Goal: Transaction & Acquisition: Book appointment/travel/reservation

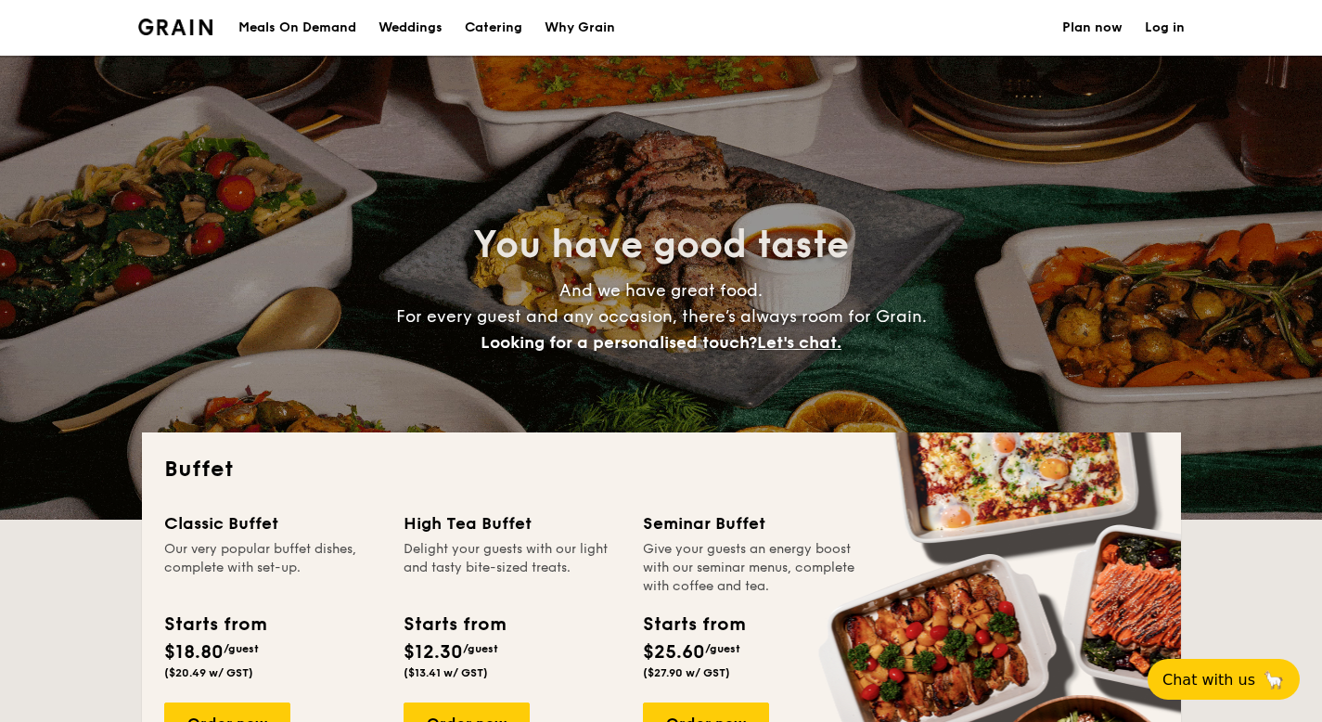
select select
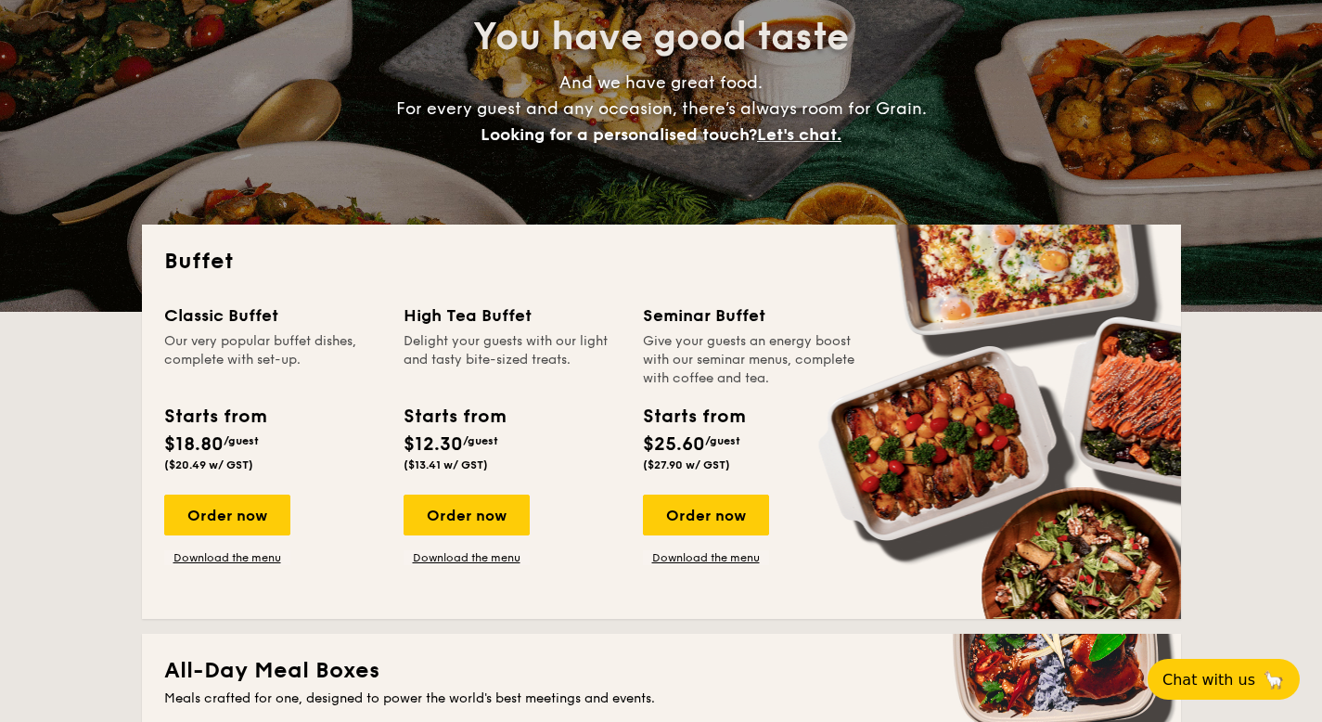
scroll to position [148, 0]
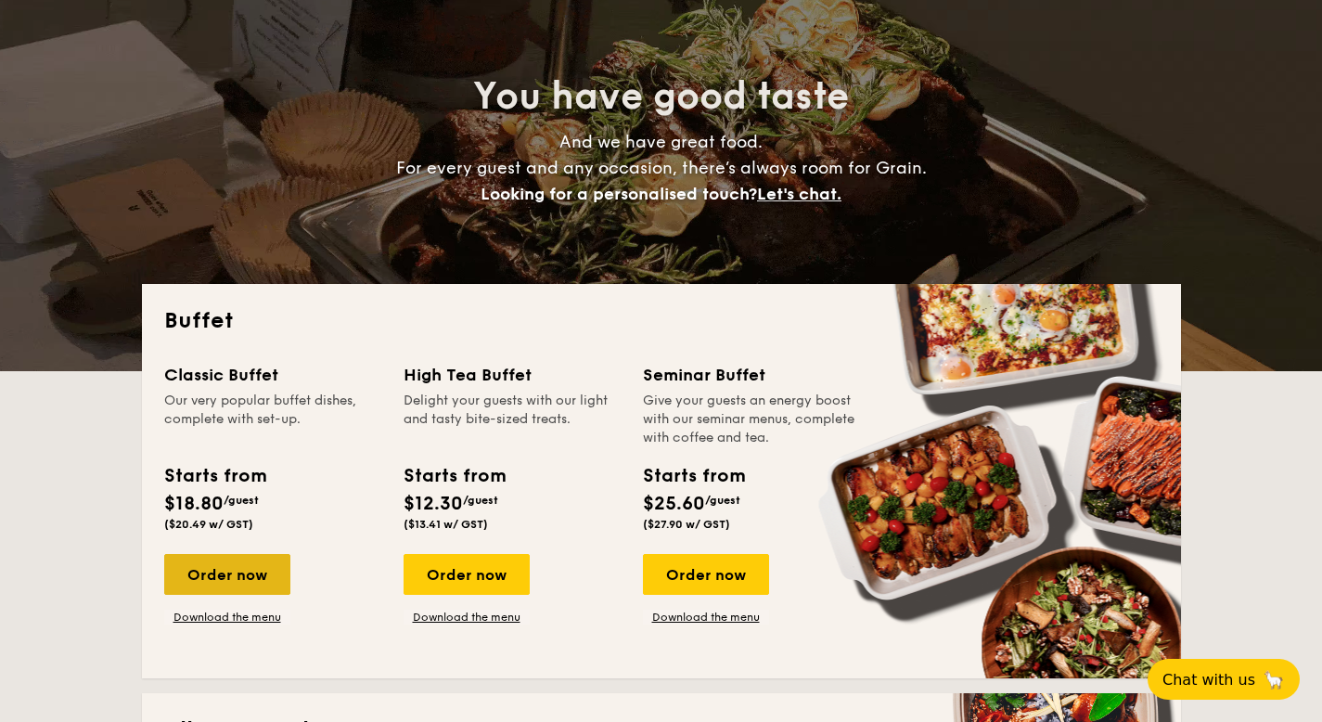
click at [240, 571] on div "Order now" at bounding box center [227, 574] width 126 height 41
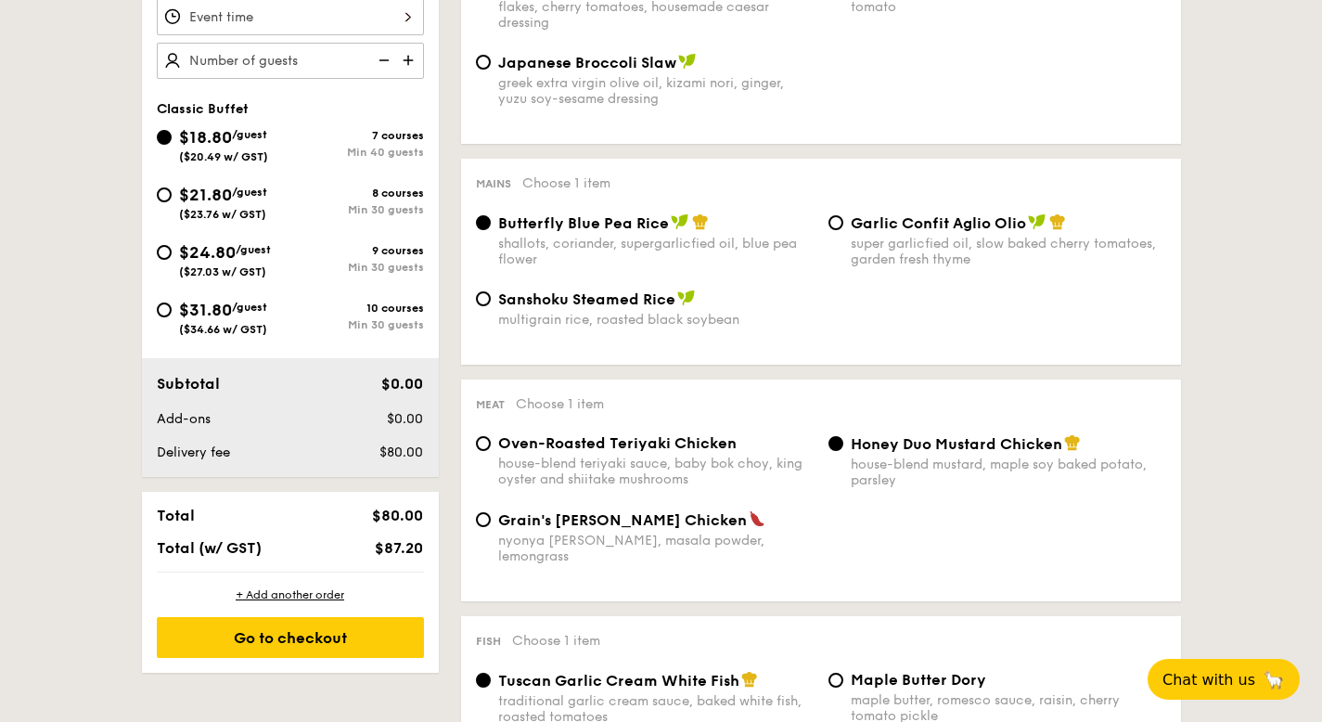
scroll to position [420, 0]
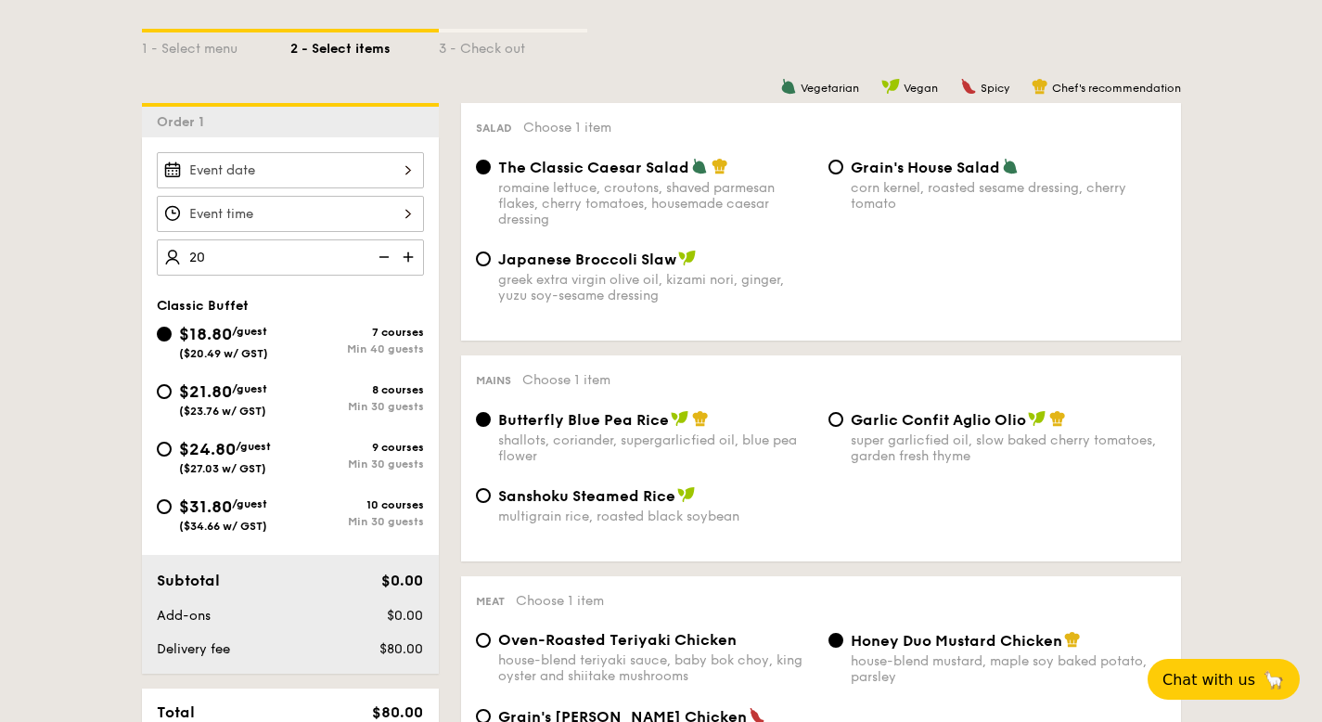
type input "40 guests"
click at [273, 173] on div at bounding box center [290, 170] width 267 height 36
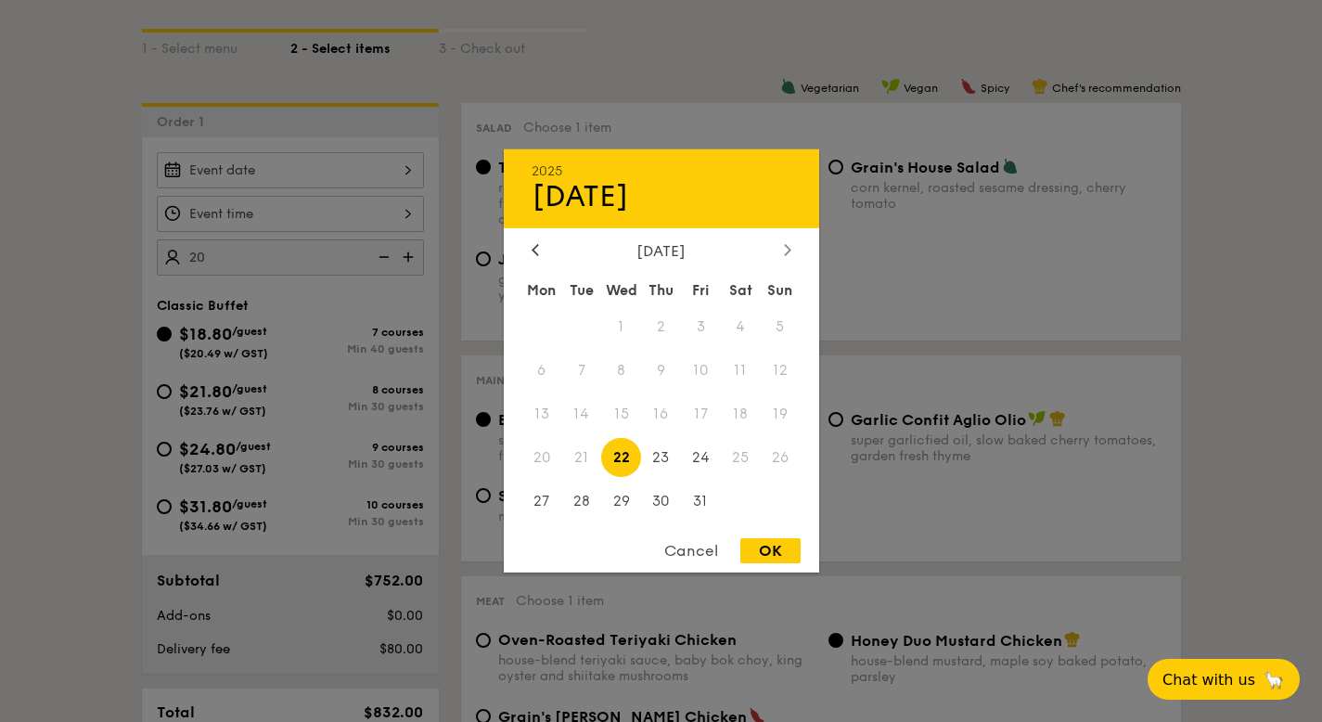
click at [785, 244] on icon at bounding box center [787, 249] width 6 height 11
click at [625, 368] on span "5" at bounding box center [621, 371] width 40 height 40
click at [788, 250] on icon at bounding box center [787, 249] width 6 height 11
click at [648, 15] on div at bounding box center [661, 361] width 1322 height 722
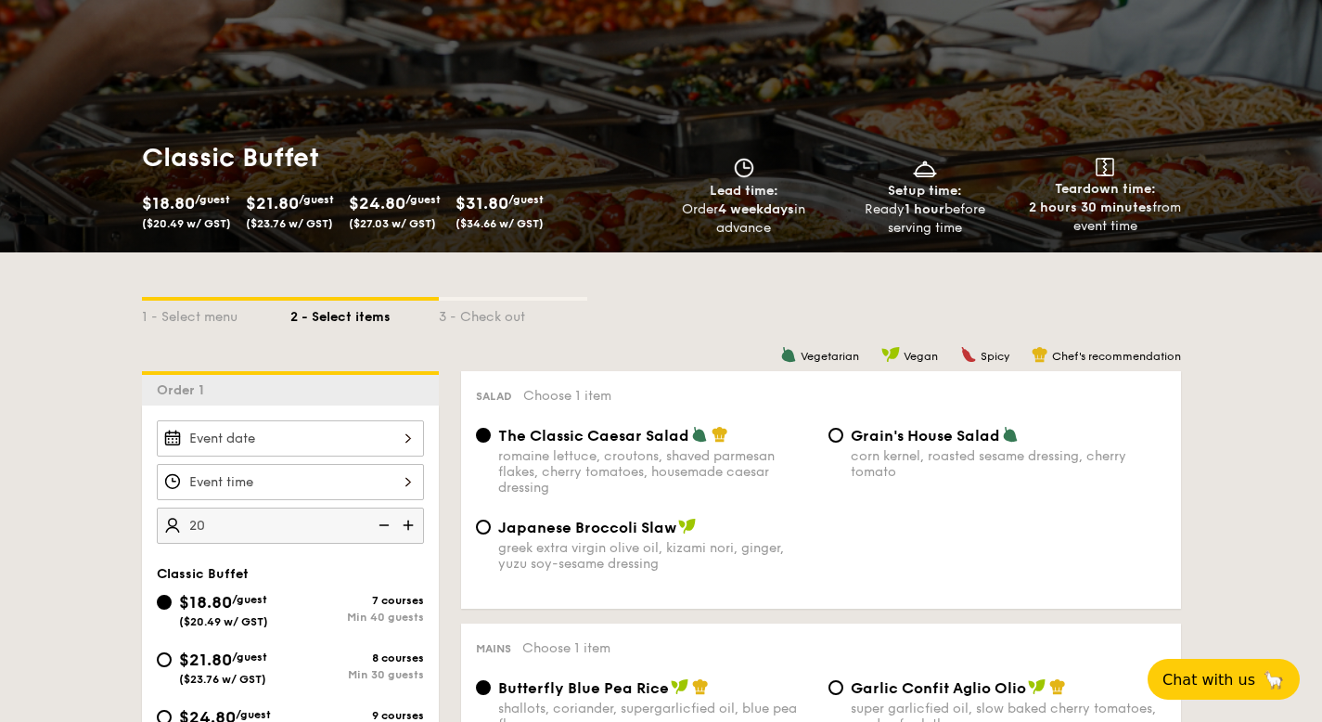
scroll to position [148, 0]
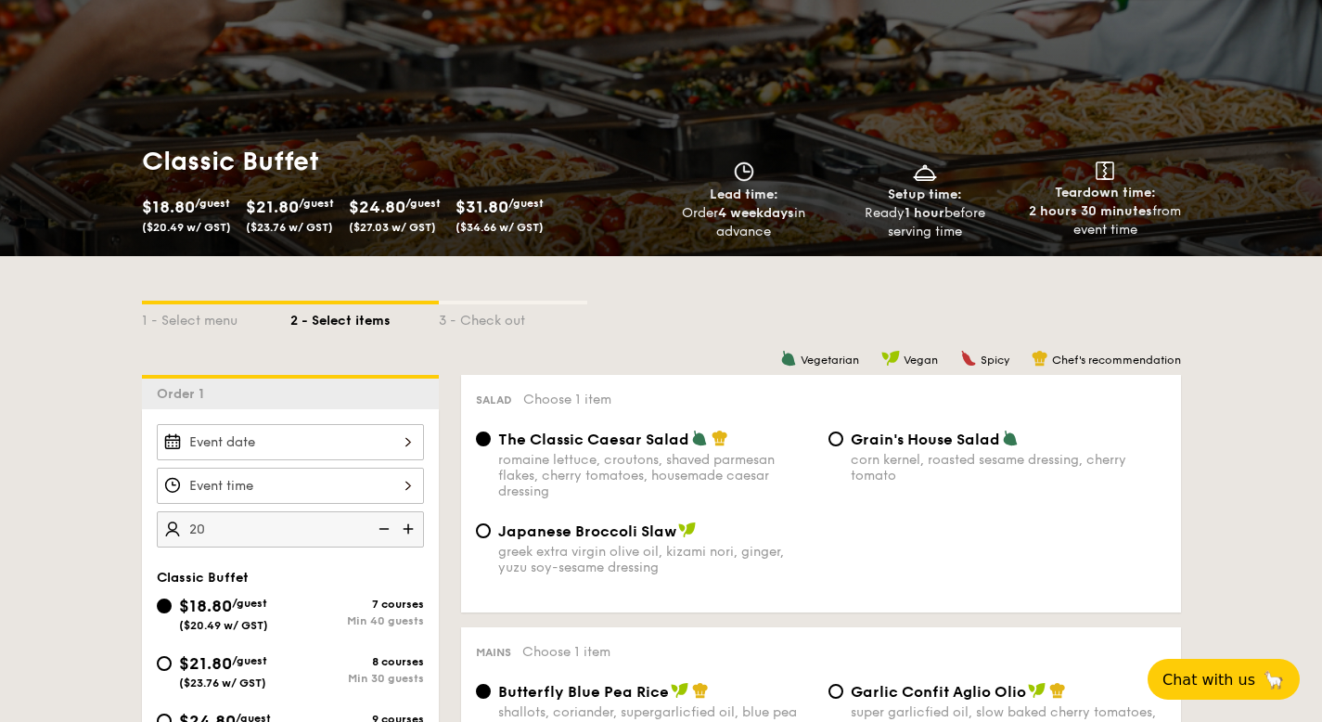
select select
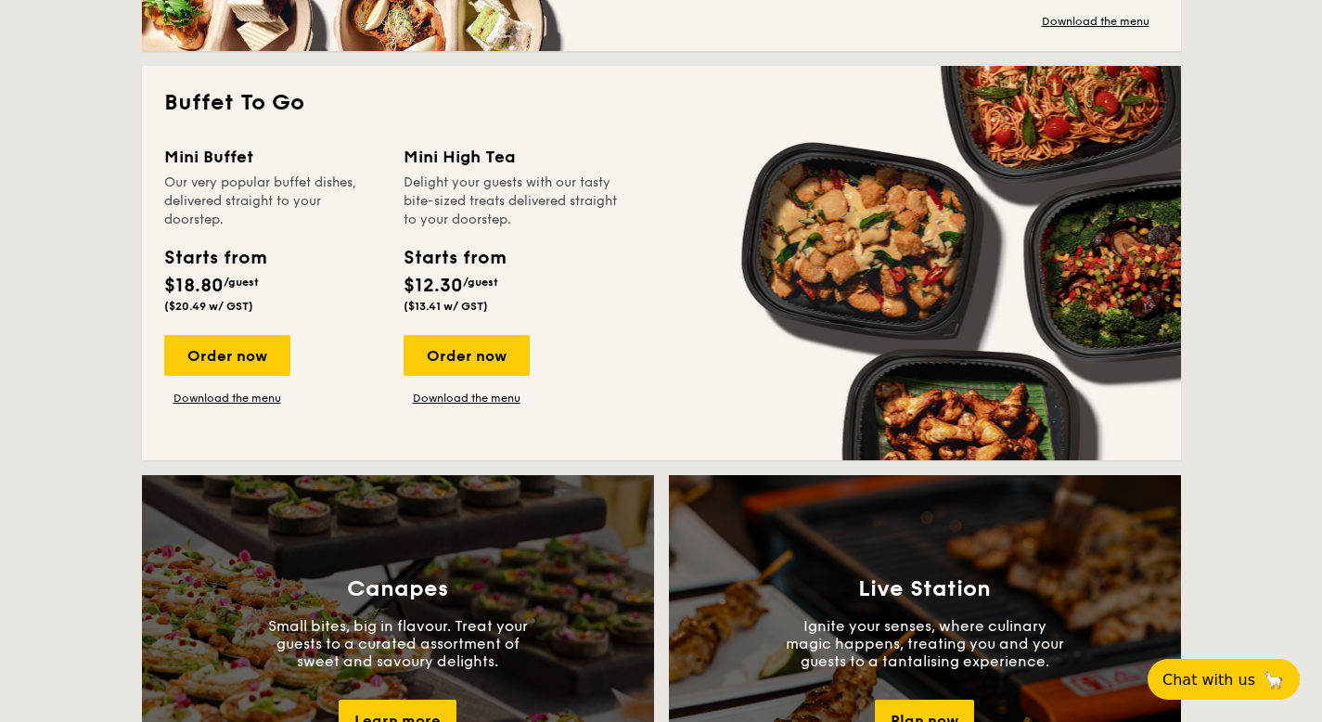
scroll to position [1185, 0]
click at [239, 394] on link "Download the menu" at bounding box center [227, 398] width 126 height 15
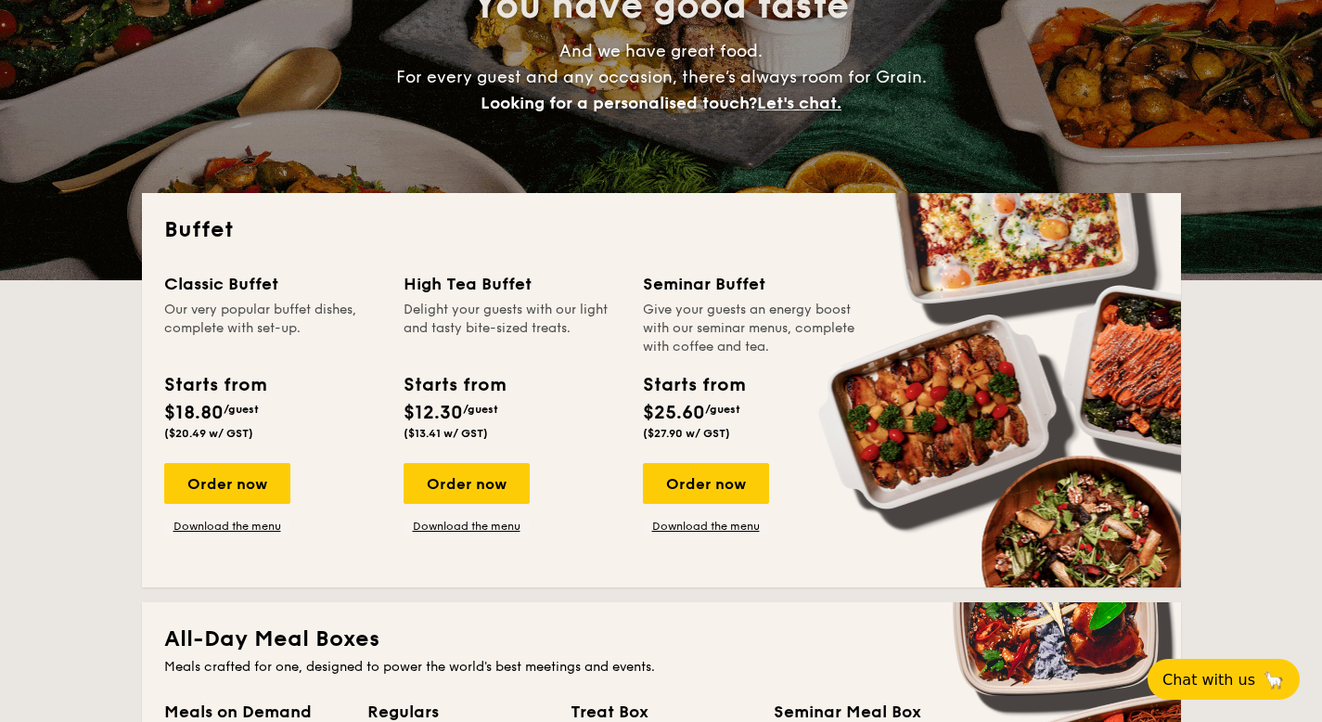
scroll to position [350, 0]
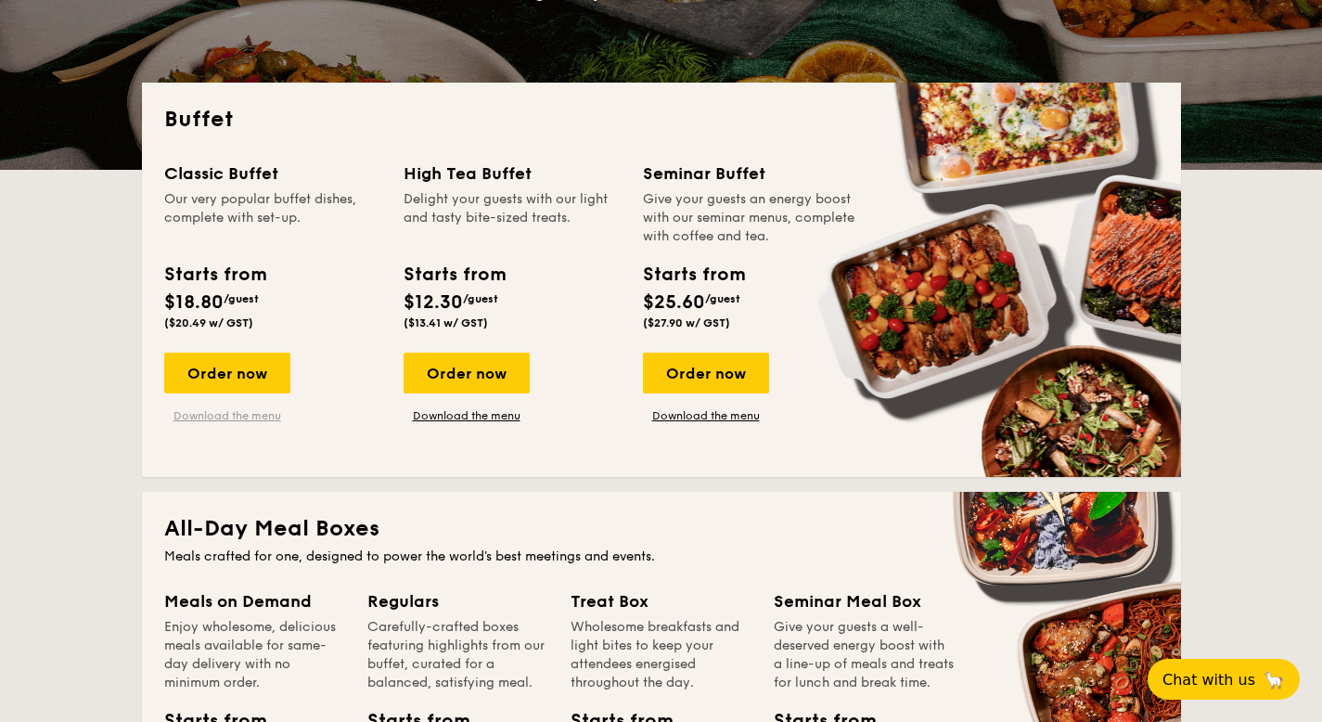
click at [233, 414] on link "Download the menu" at bounding box center [227, 415] width 126 height 15
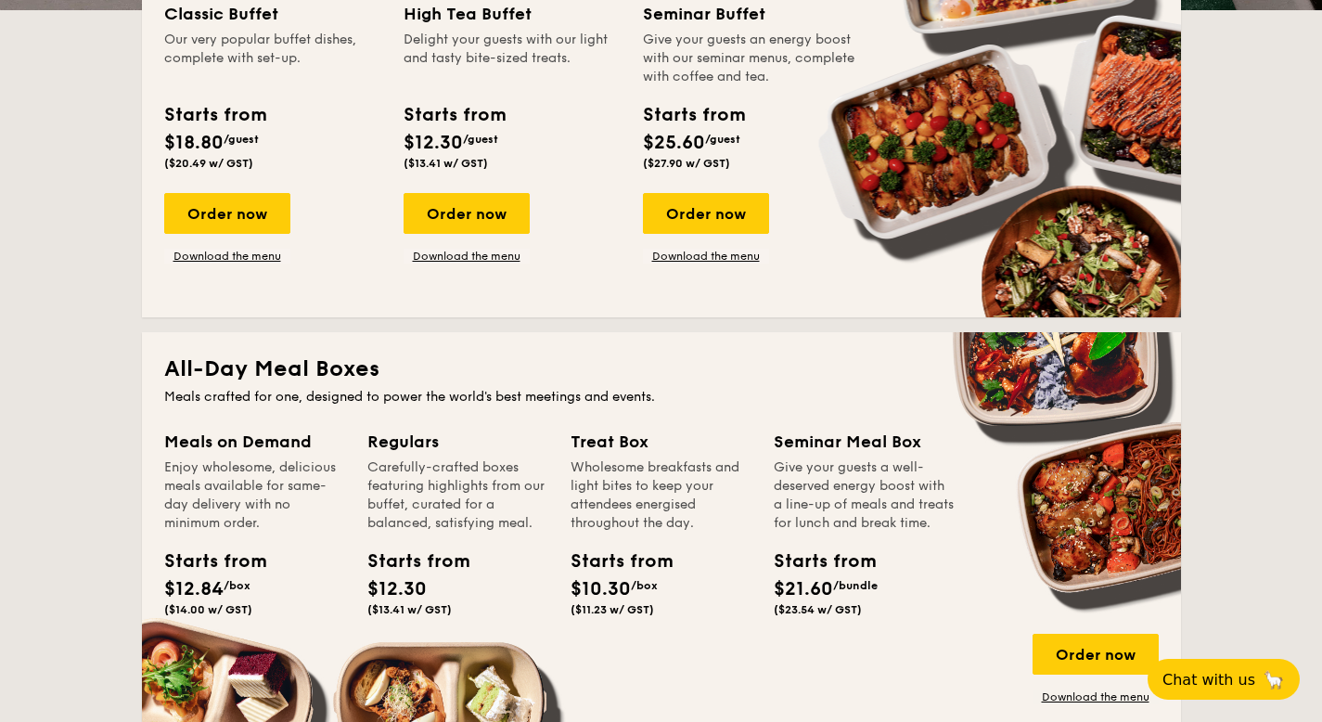
scroll to position [492, 0]
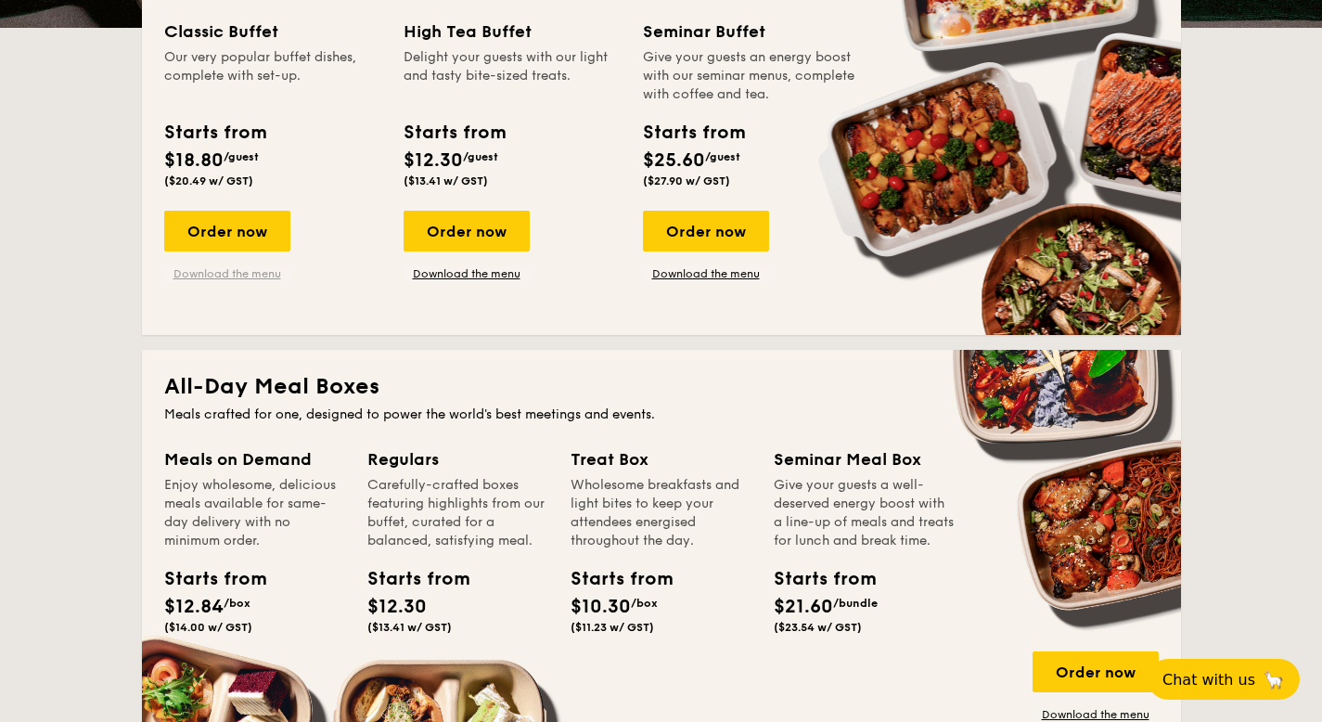
click at [269, 273] on link "Download the menu" at bounding box center [227, 273] width 126 height 15
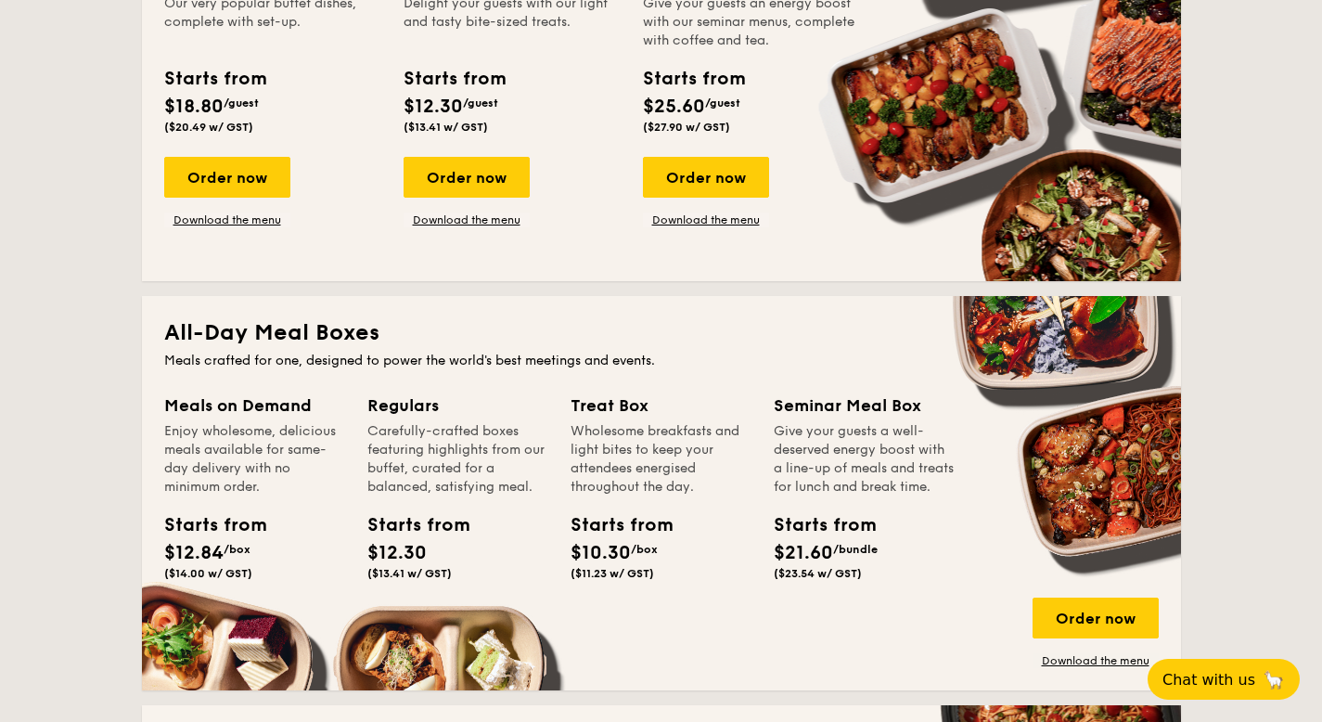
scroll to position [653, 0]
